Goal: Task Accomplishment & Management: Manage account settings

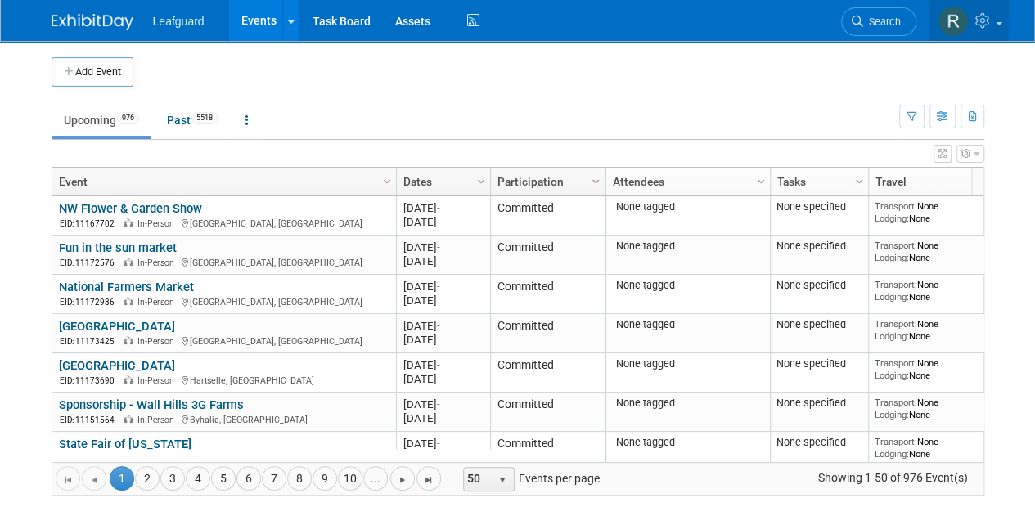
click at [952, 24] on img at bounding box center [952, 21] width 31 height 31
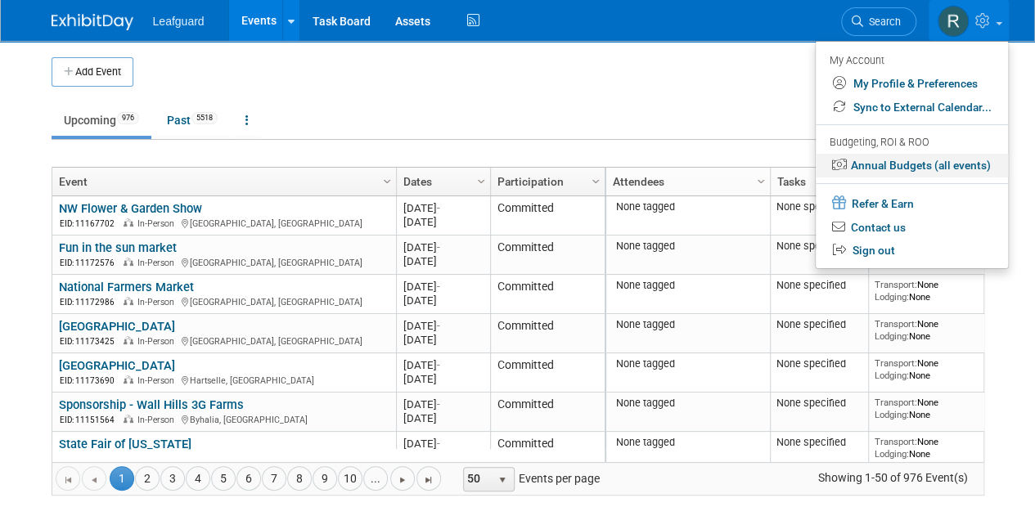
click at [895, 165] on link "Annual Budgets (all events)" at bounding box center [911, 166] width 192 height 24
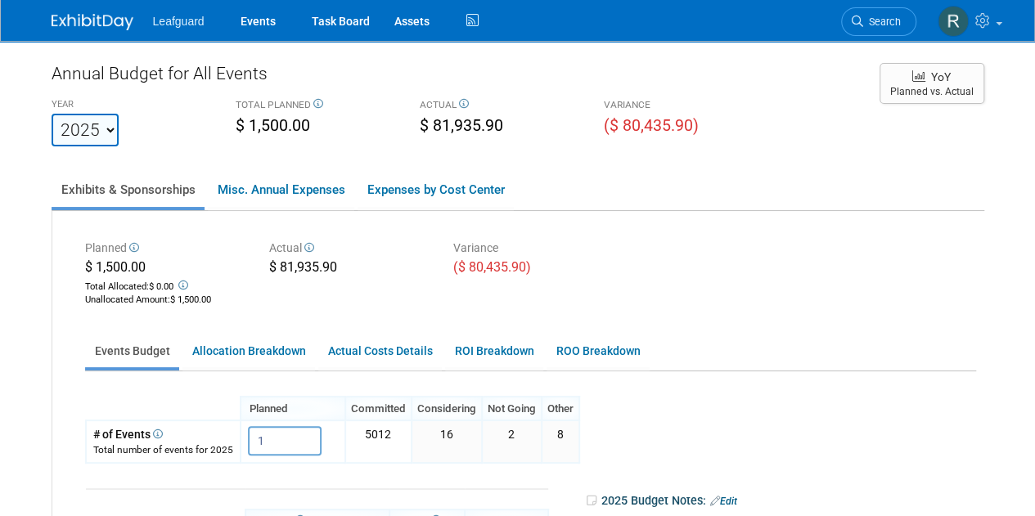
click at [111, 124] on select "2019 2023 2024 2025 2026 2027 2028 2029 2030 2031" at bounding box center [85, 130] width 67 height 33
select select "2026"
click at [52, 114] on select "2019 2023 2024 2025 2026 2027 2028 2029 2030 2031" at bounding box center [85, 130] width 67 height 33
click at [272, 446] on input "0" at bounding box center [285, 440] width 74 height 29
